Goal: Transaction & Acquisition: Subscribe to service/newsletter

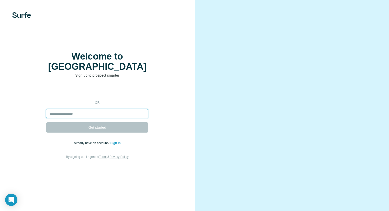
click at [75, 111] on input "email" at bounding box center [97, 113] width 102 height 9
click at [102, 110] on input "email" at bounding box center [97, 113] width 102 height 9
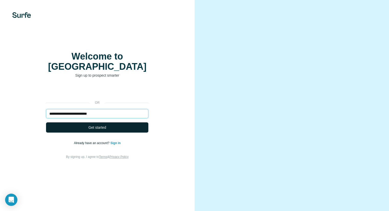
type input "**********"
click at [104, 125] on span "Get started" at bounding box center [98, 127] width 18 height 5
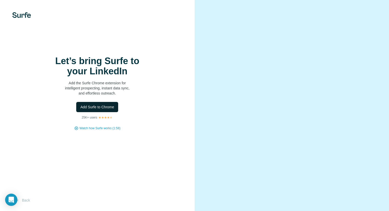
click at [109, 108] on span "Add Surfe to Chrome" at bounding box center [97, 107] width 34 height 5
click at [97, 111] on button "Add Surfe to Chrome" at bounding box center [97, 107] width 42 height 10
